Goal: Communication & Community: Share content

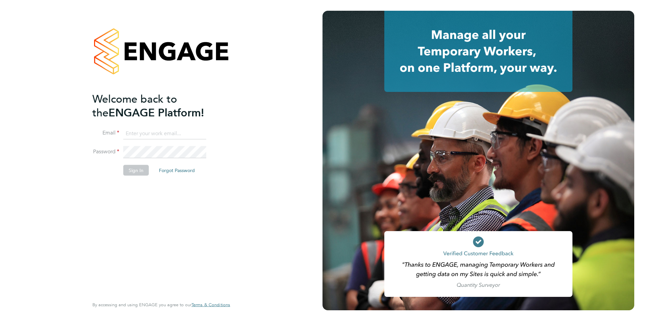
type input "hannah@xede.co.uk"
click at [130, 169] on button "Sign In" at bounding box center [136, 170] width 26 height 11
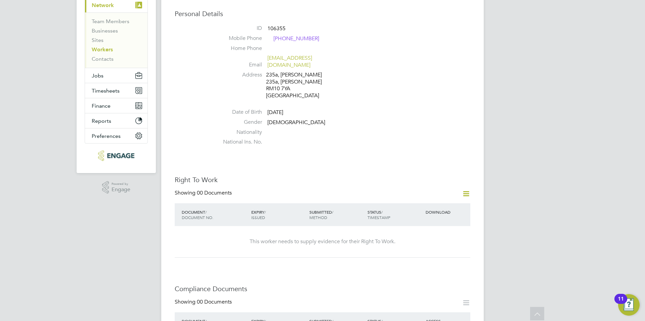
scroll to position [65, 0]
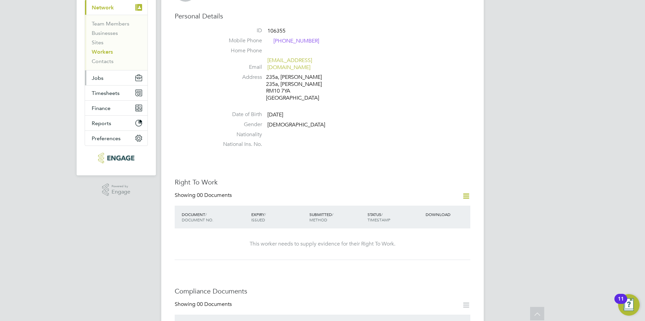
click at [120, 83] on button "Jobs" at bounding box center [116, 78] width 62 height 15
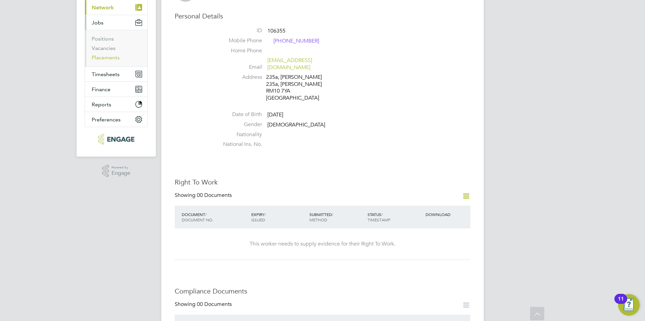
click at [111, 59] on link "Placements" at bounding box center [106, 57] width 28 height 6
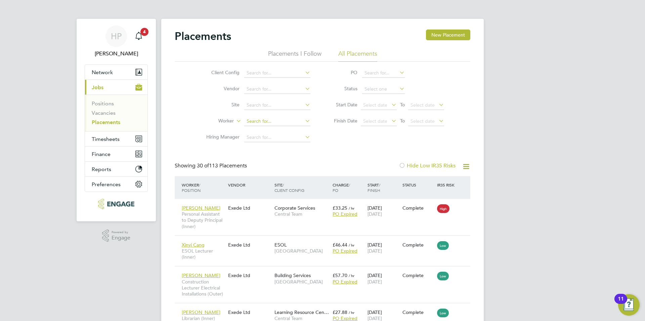
click at [272, 121] on input at bounding box center [277, 121] width 66 height 9
click at [273, 134] on li "Eric Nwankwo" at bounding box center [285, 130] width 83 height 9
type input "[PERSON_NAME]"
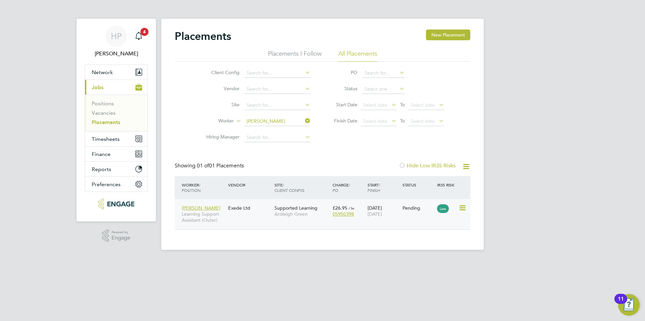
click at [257, 216] on div "Eric Nwankwo Learning Support Assistant (Outer) Exede Ltd Supported Learning Ar…" at bounding box center [323, 214] width 296 height 31
click at [291, 208] on span "Supported Learning" at bounding box center [295, 208] width 43 height 6
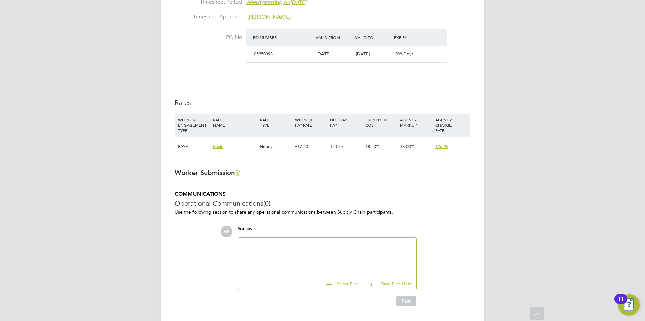
scroll to position [389, 0]
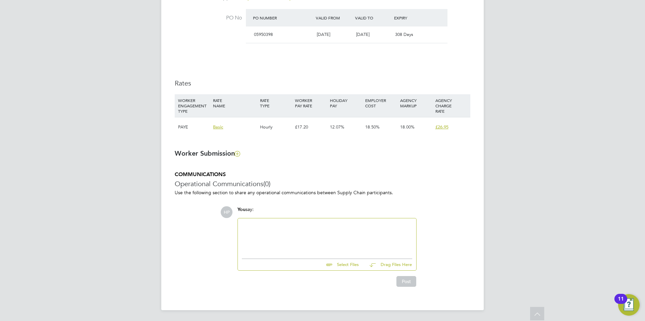
click at [299, 239] on div at bounding box center [327, 237] width 170 height 29
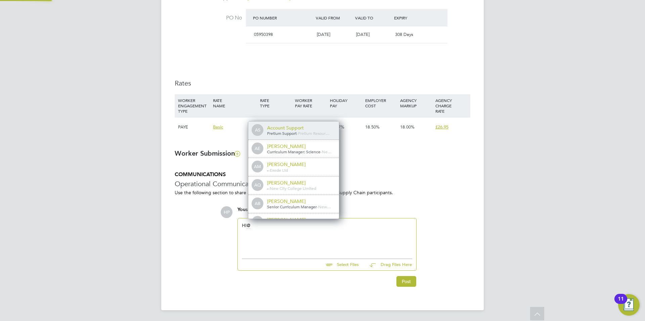
scroll to position [5, 68]
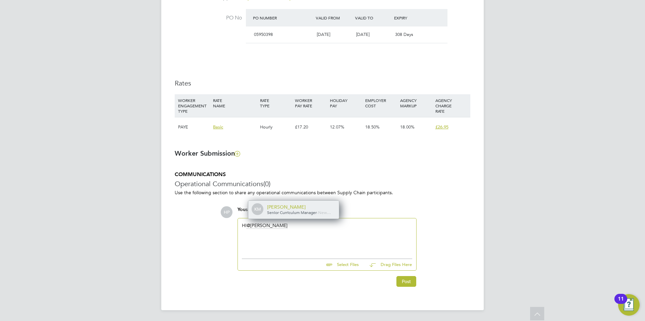
click at [294, 214] on span "Senior Curriculum Manager" at bounding box center [292, 212] width 50 height 5
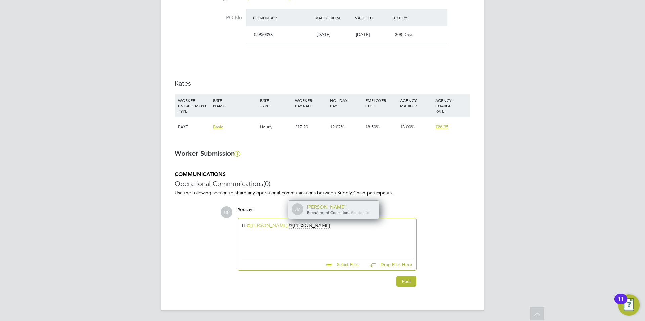
click at [328, 211] on span "Recruitment Consultant" at bounding box center [328, 212] width 43 height 5
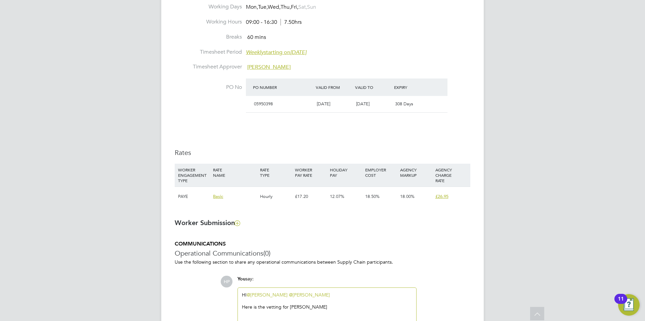
scroll to position [389, 0]
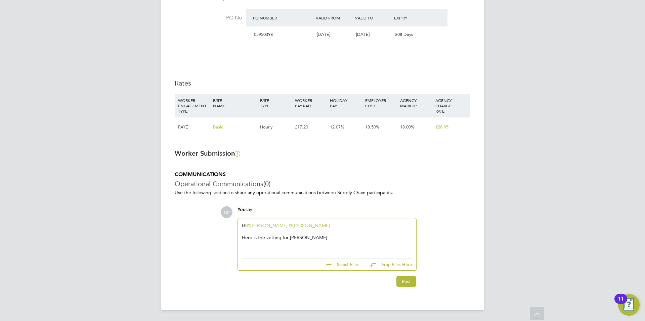
click at [304, 249] on div "HI @Karen Marcelline ​ @Jasmine Mills ​ Here is the vetting for Eric" at bounding box center [327, 237] width 170 height 29
click at [348, 265] on input "file" at bounding box center [361, 263] width 101 height 9
type input "C:\fakepath\NEW CITY COLLEGE FORM.docx"
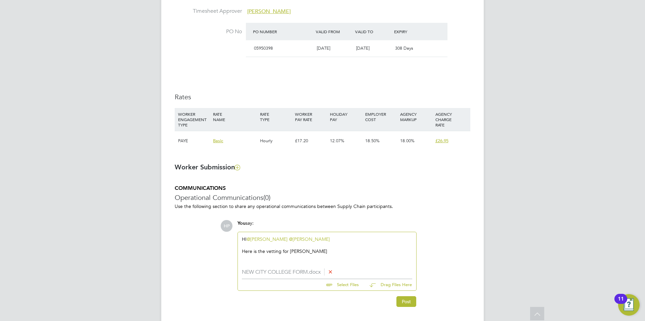
scroll to position [395, 0]
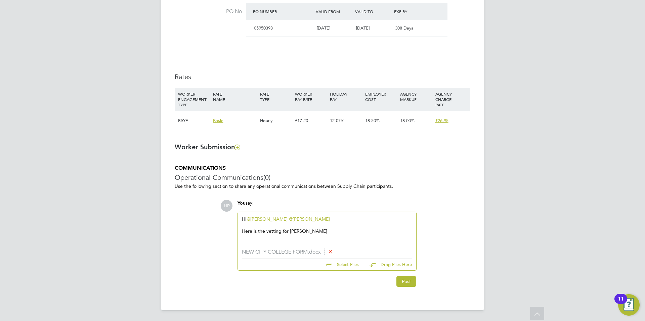
click at [392, 263] on button "Drag Files Here" at bounding box center [388, 265] width 48 height 14
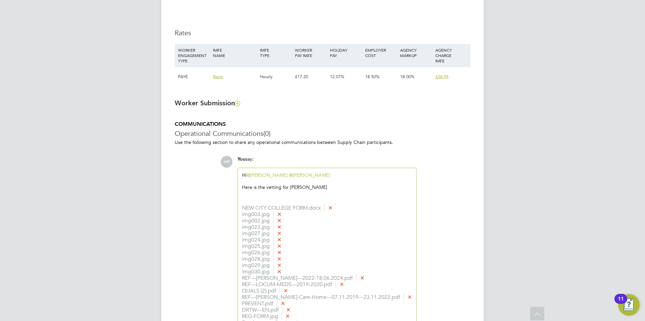
scroll to position [587, 0]
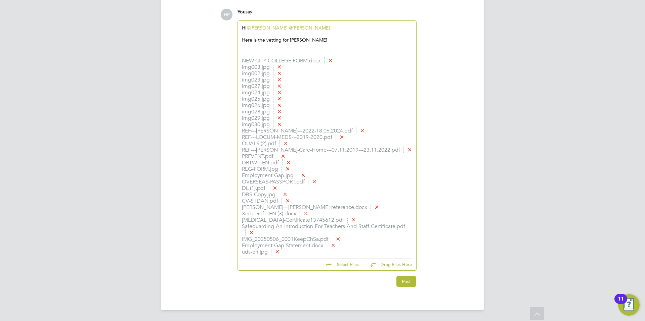
click at [271, 45] on div "HI @Karen Marcelline ​ @Jasmine Mills ​ Here is the vetting for Eric" at bounding box center [327, 39] width 170 height 29
click at [271, 51] on div "HI @Karen Marcelline ​ @Jasmine Mills ​ Here is the vetting for Eric" at bounding box center [327, 39] width 170 height 29
click at [305, 38] on div "Here is the vetting for [PERSON_NAME]" at bounding box center [327, 40] width 170 height 6
click at [402, 280] on button "Post" at bounding box center [406, 283] width 20 height 11
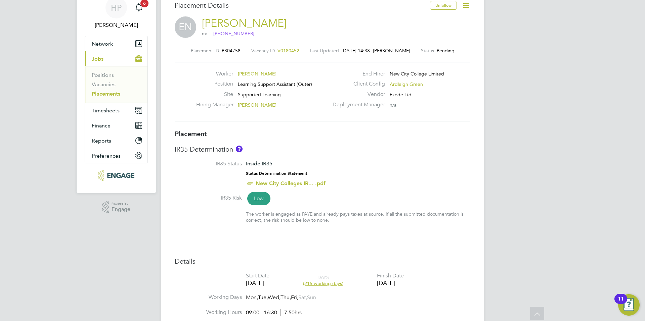
scroll to position [0, 0]
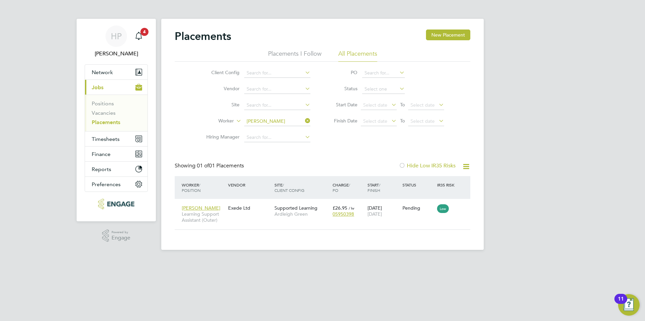
scroll to position [6, 32]
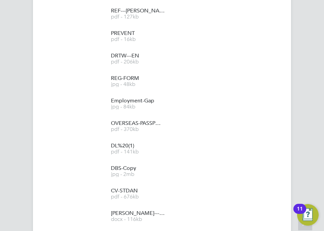
scroll to position [3, 3]
